Goal: Check status

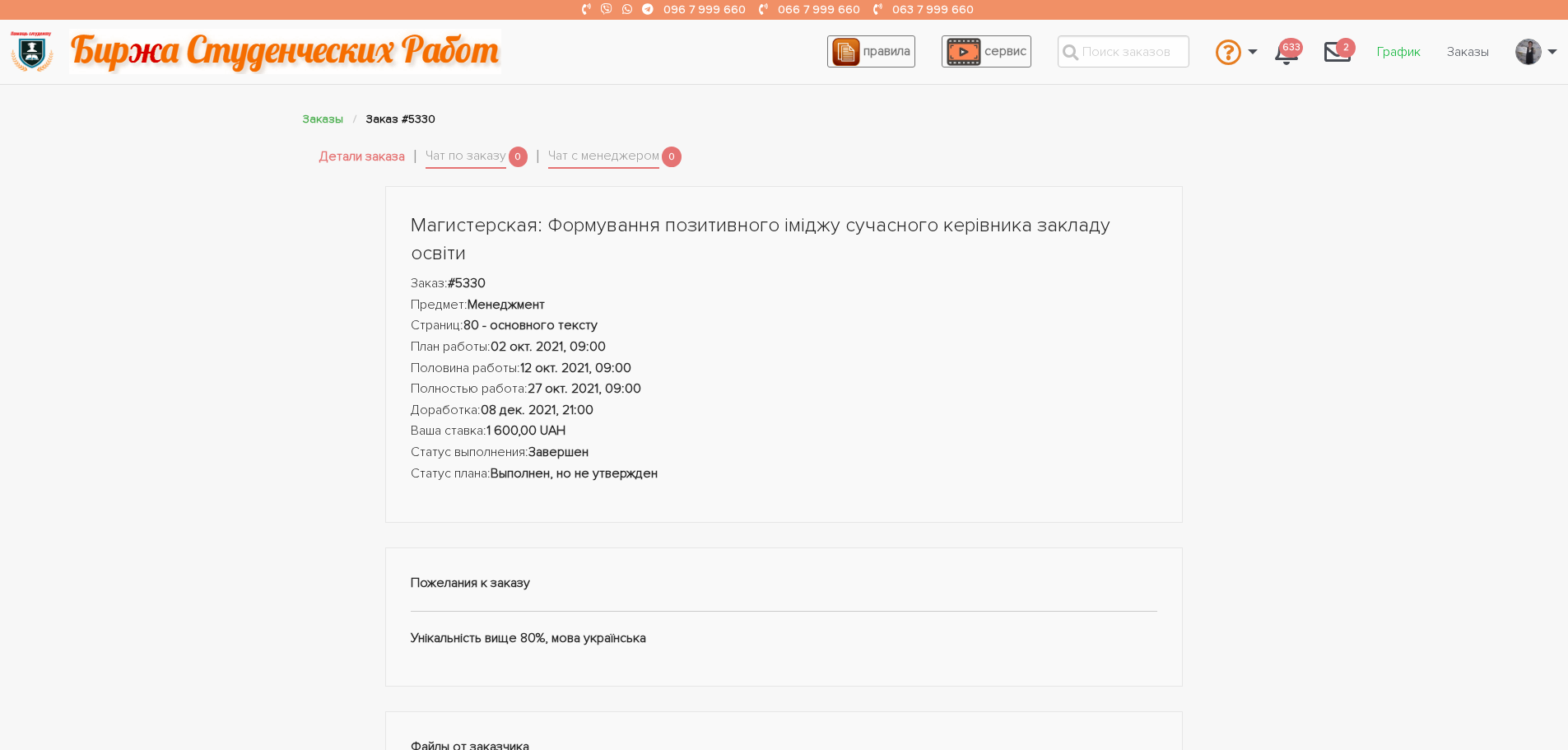
click at [1398, 48] on link "График" at bounding box center [1399, 51] width 70 height 31
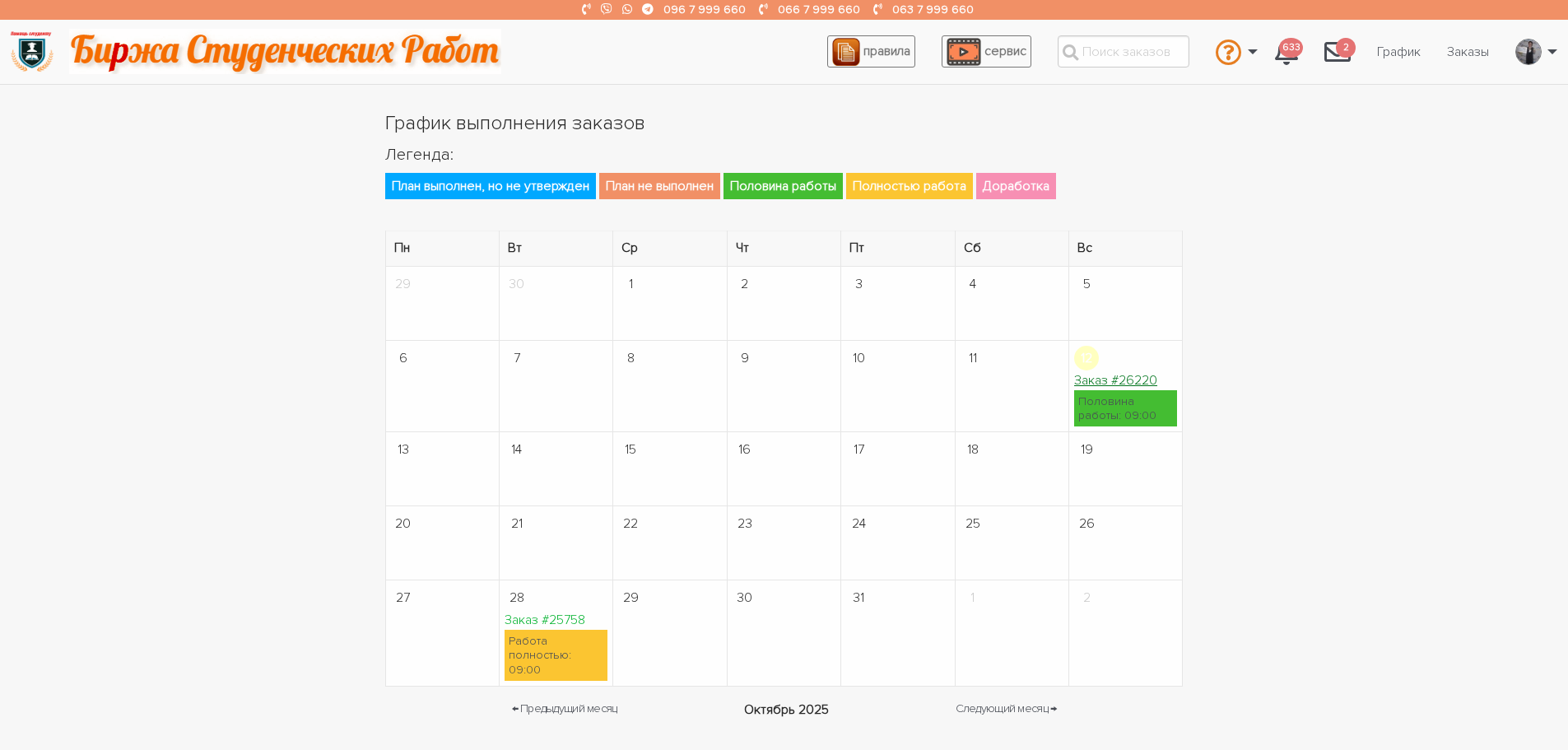
click at [1113, 377] on link "Заказ #26220" at bounding box center [1116, 380] width 83 height 17
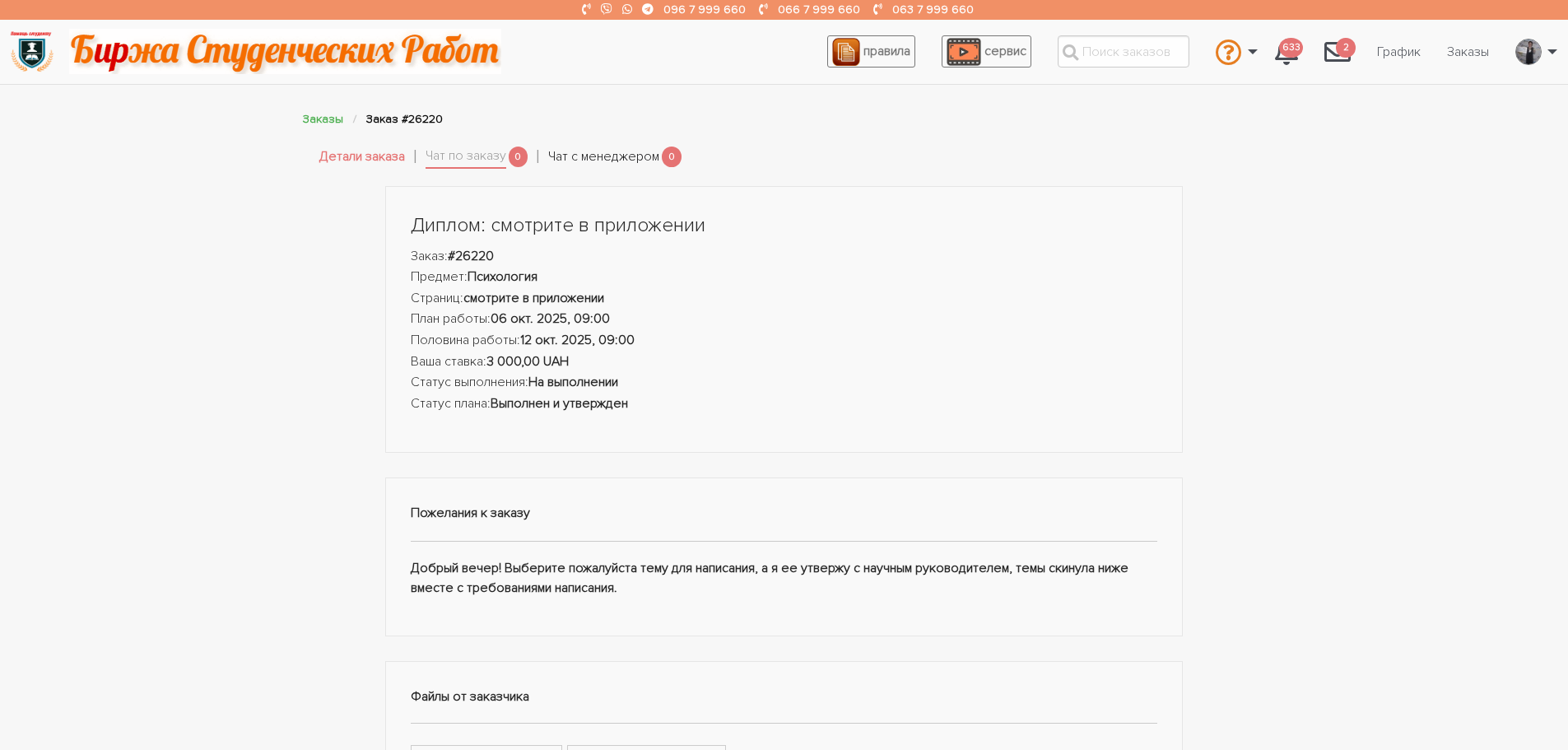
click at [575, 153] on link "Чат с менеджером" at bounding box center [604, 158] width 111 height 22
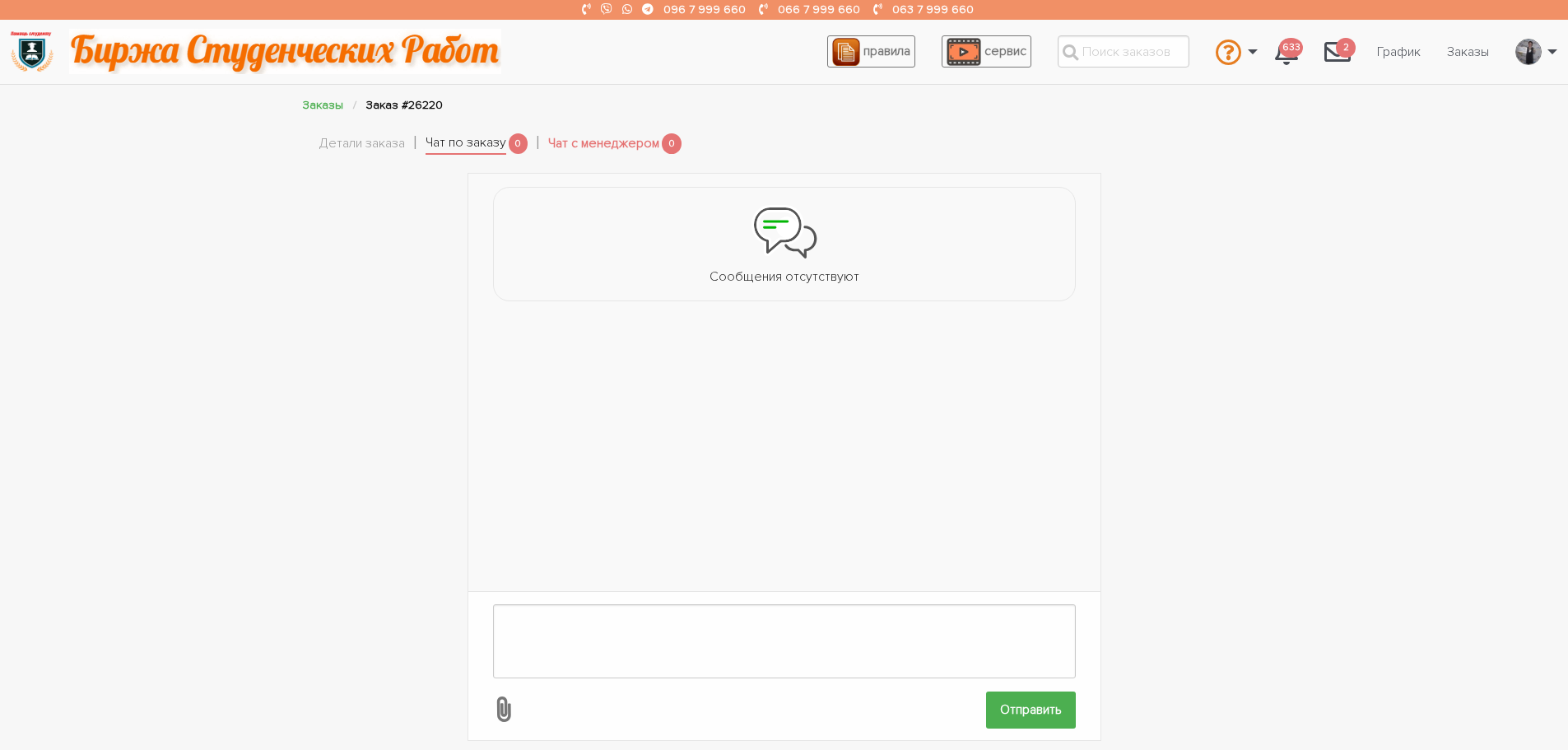
click at [473, 147] on link "Чат по заказу" at bounding box center [466, 144] width 80 height 23
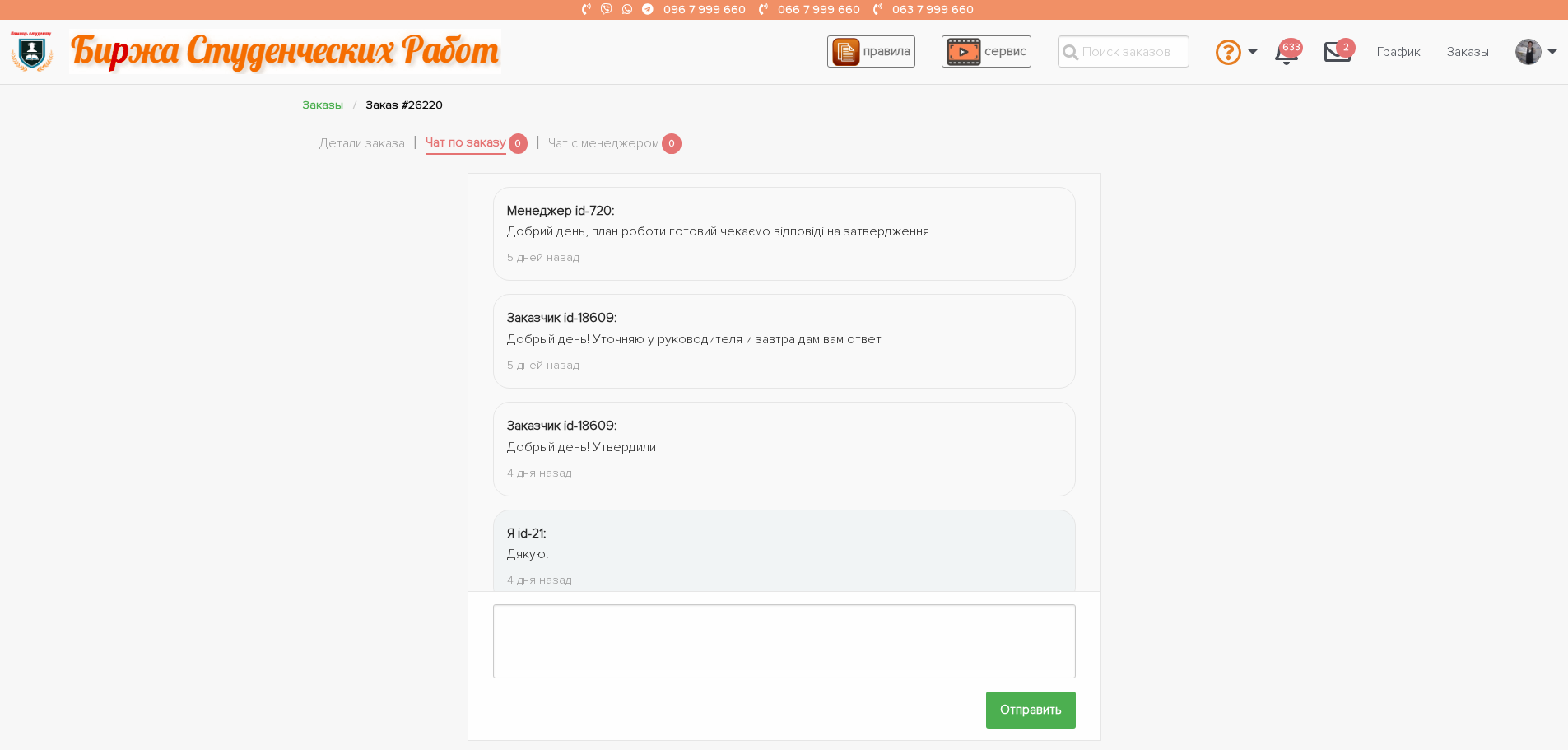
scroll to position [37, 0]
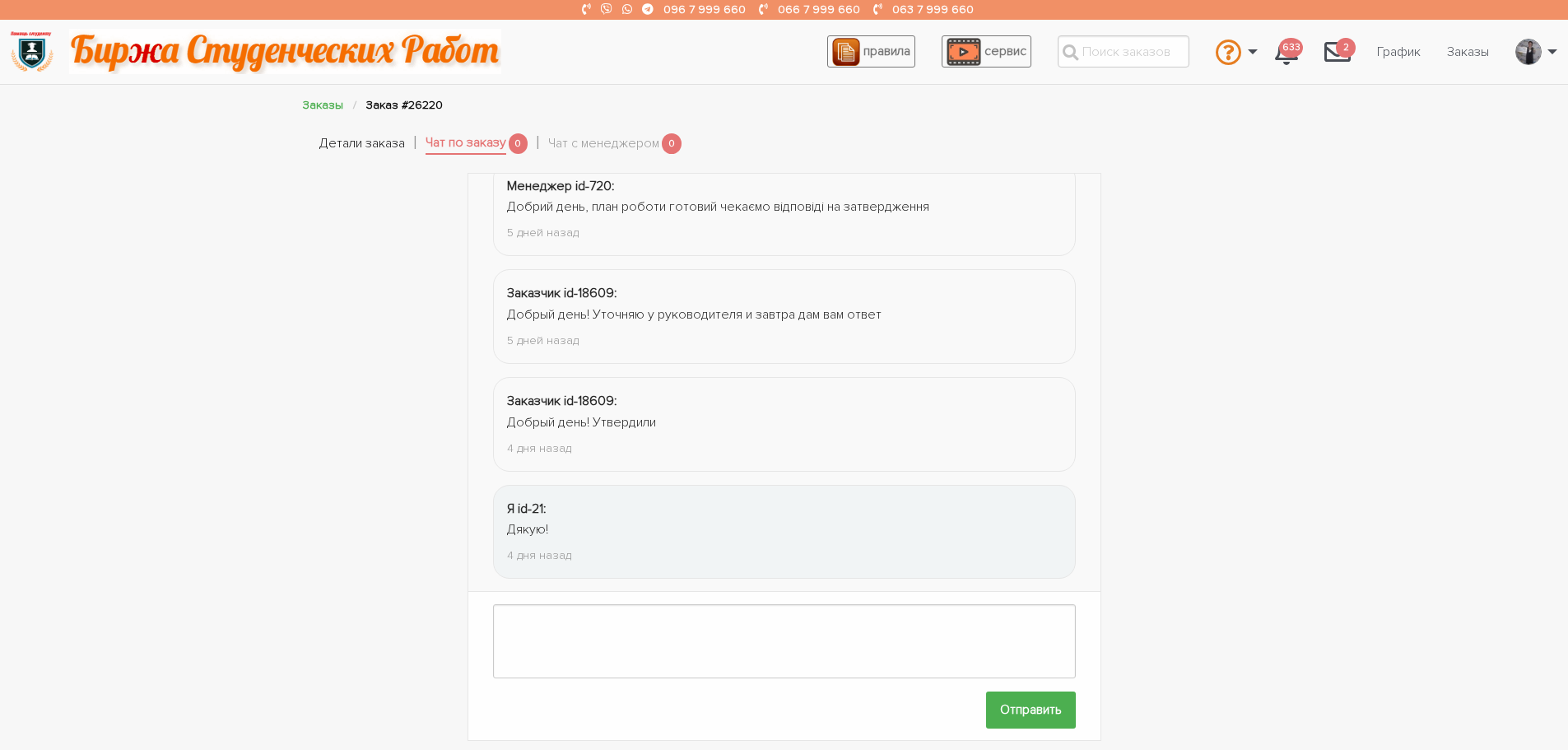
click at [358, 147] on link "Детали заказа" at bounding box center [362, 144] width 85 height 22
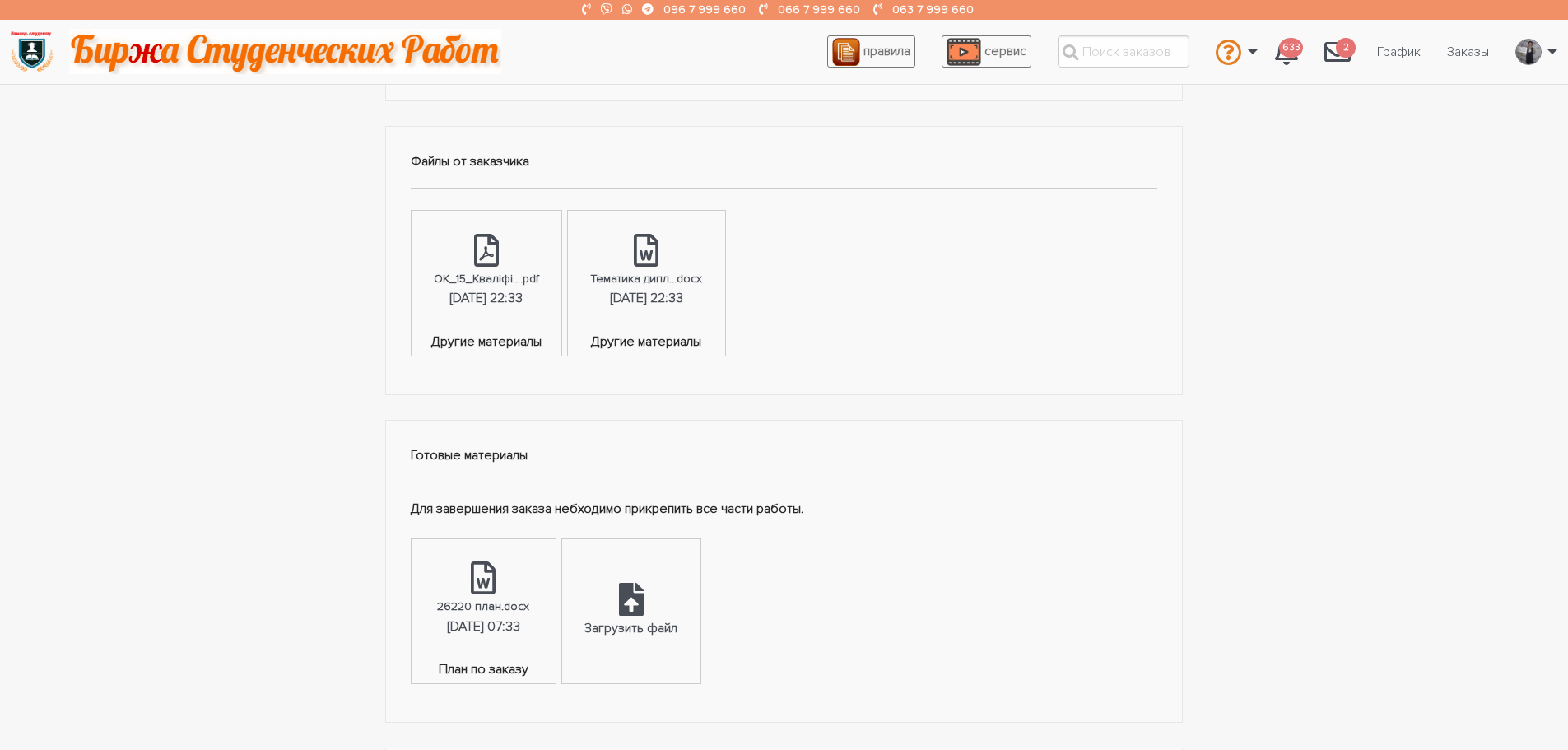
scroll to position [824, 0]
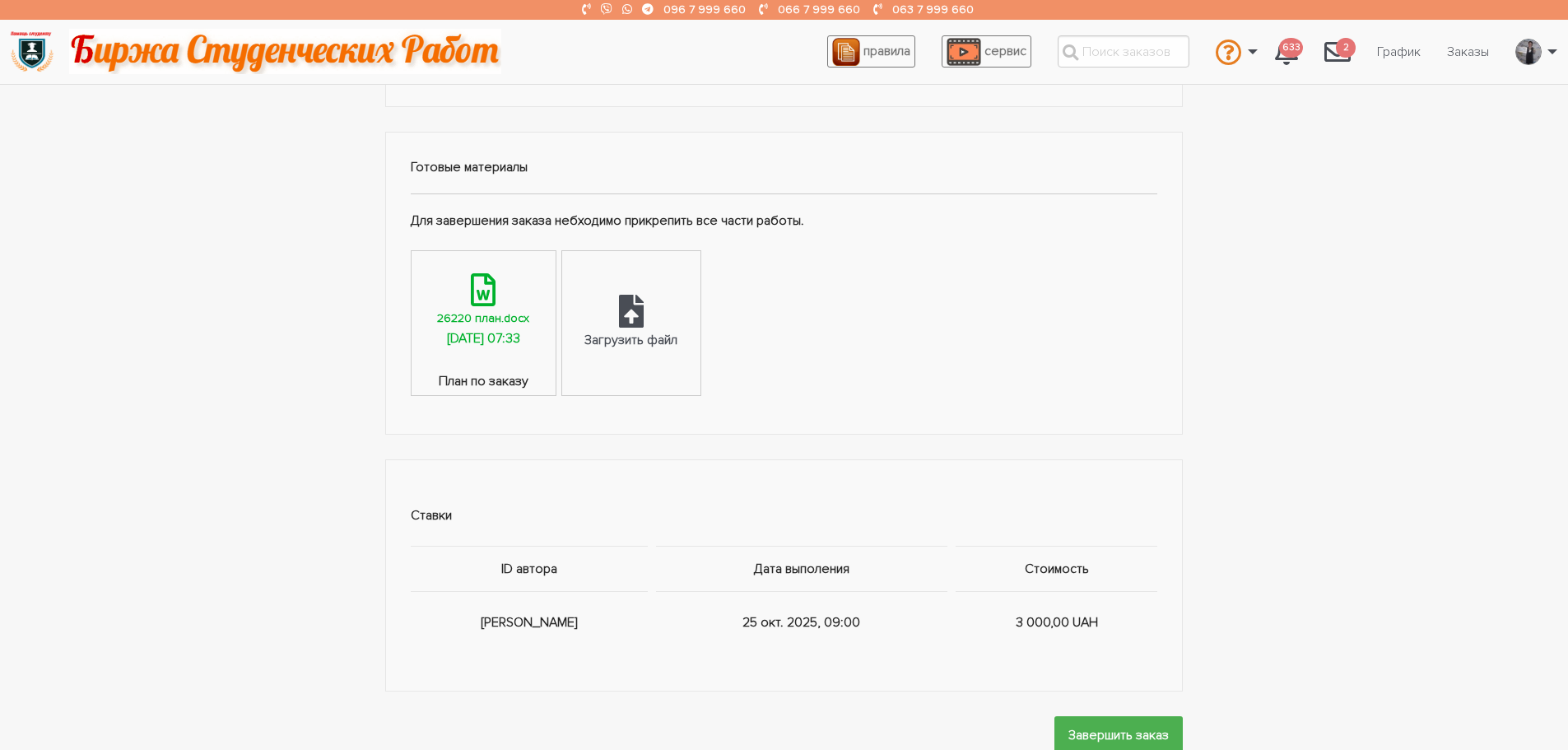
click at [470, 327] on div "26220 план.docx" at bounding box center [483, 318] width 92 height 19
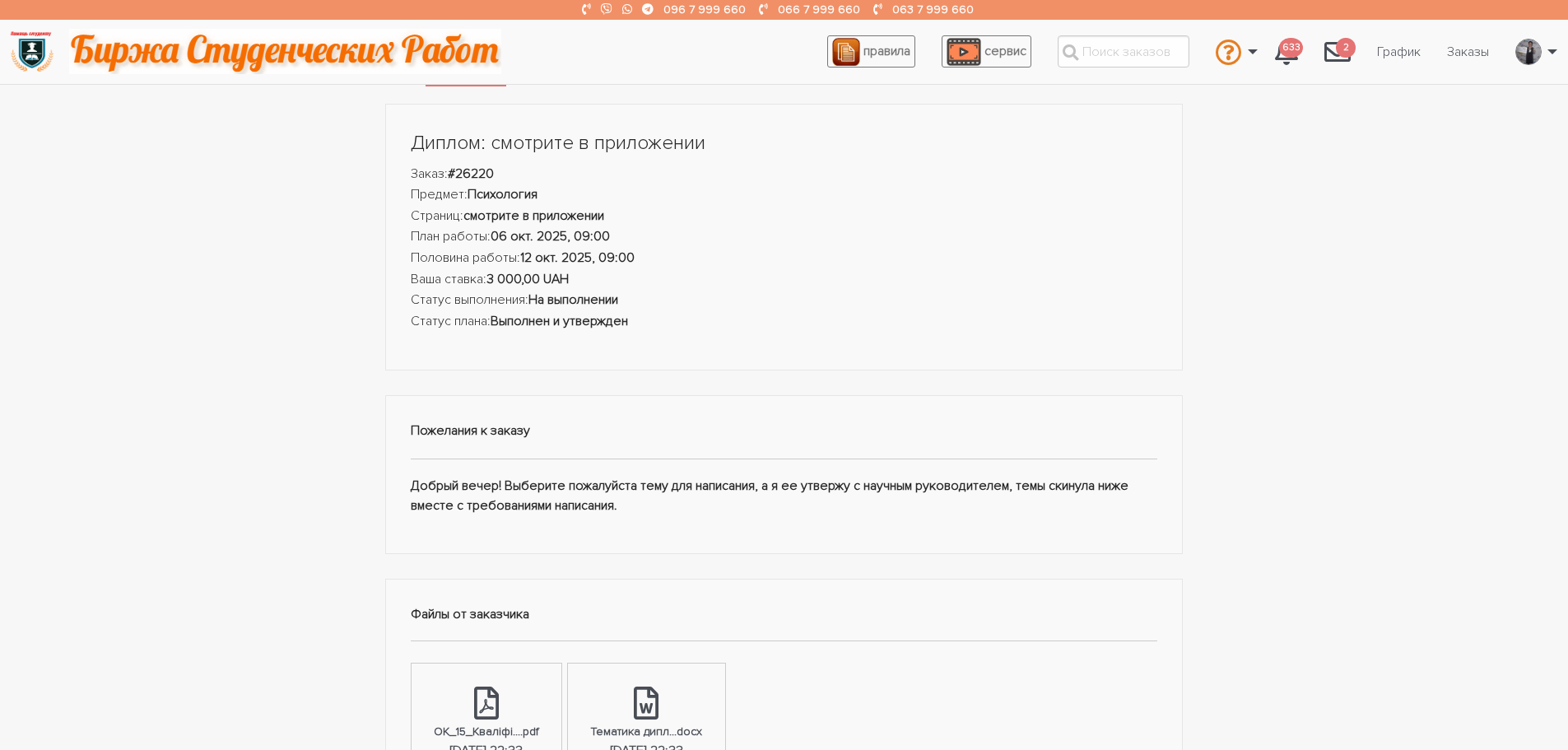
scroll to position [0, 0]
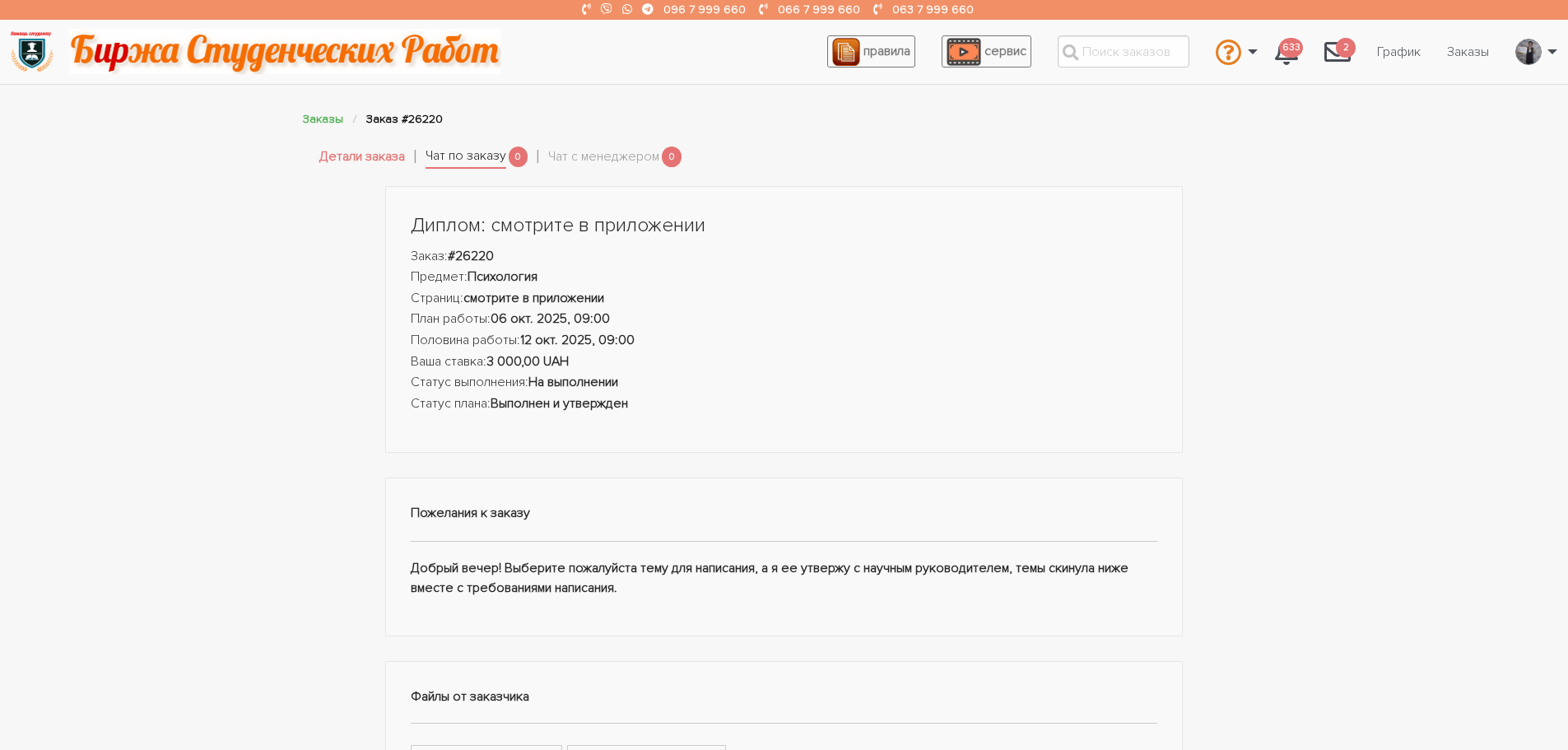
click at [469, 157] on link "Чат по заказу" at bounding box center [466, 158] width 80 height 23
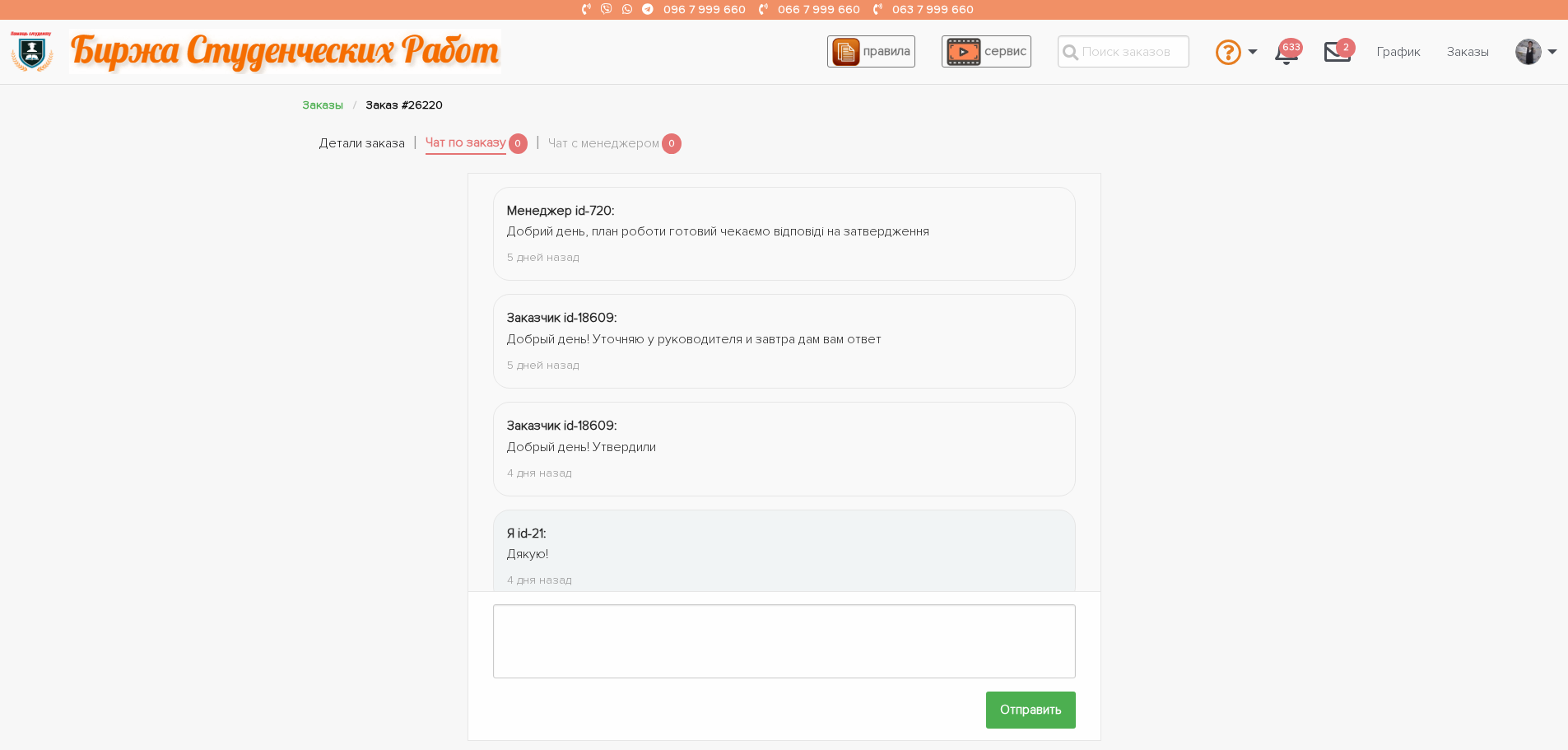
click at [369, 148] on link "Детали заказа" at bounding box center [362, 144] width 85 height 22
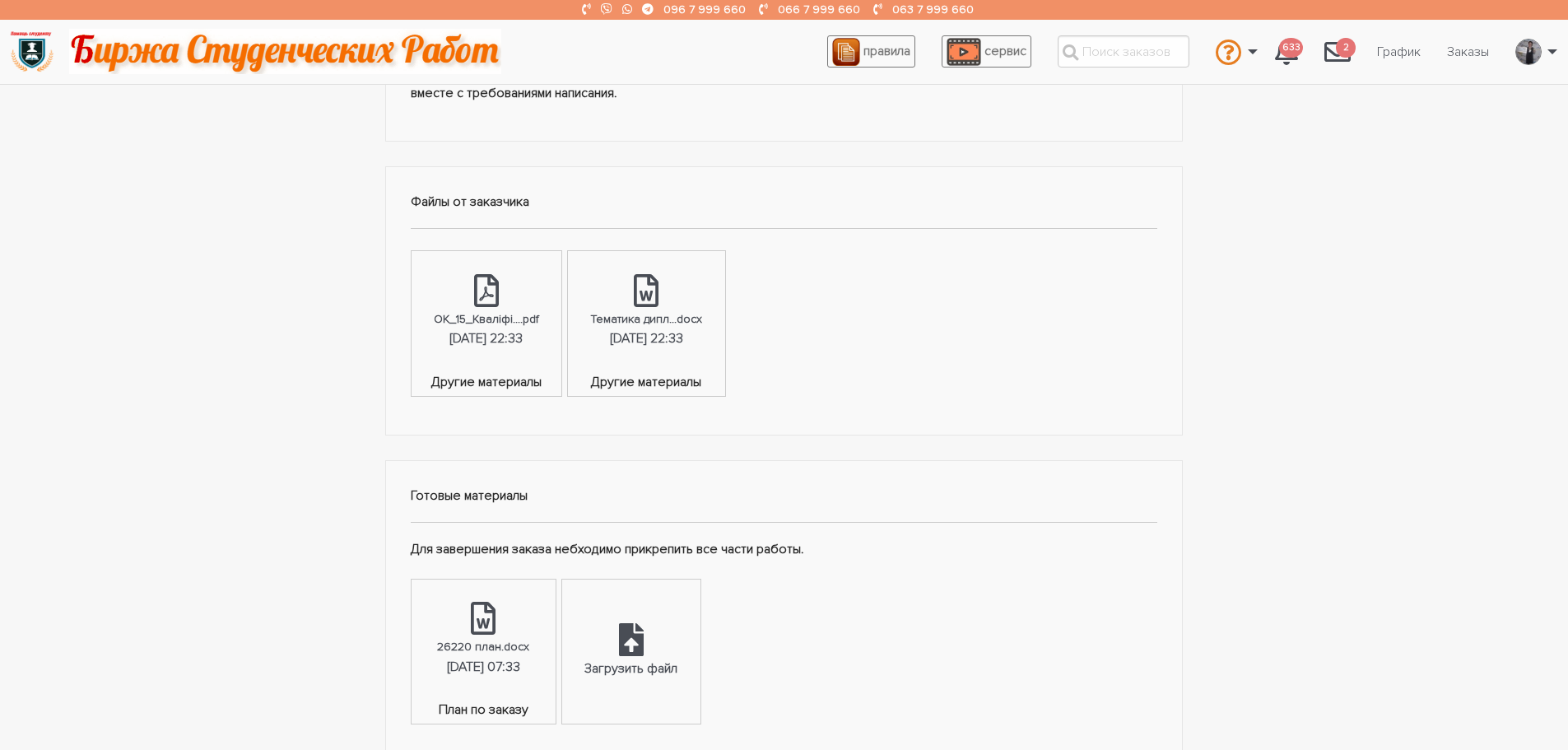
scroll to position [494, 0]
